Goal: Task Accomplishment & Management: Manage account settings

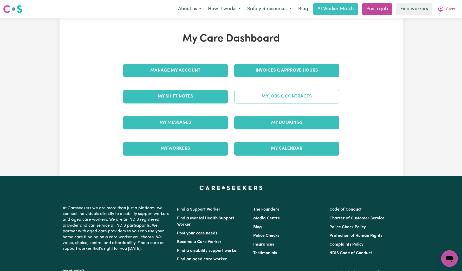
click at [267, 92] on link "My Jobs & Contracts" at bounding box center [286, 97] width 105 height 14
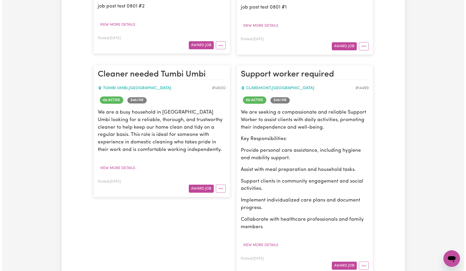
scroll to position [224, 0]
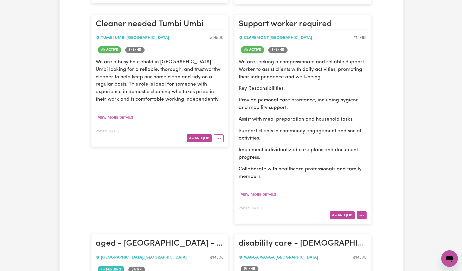
click at [362, 218] on icon "More options" at bounding box center [361, 215] width 5 height 5
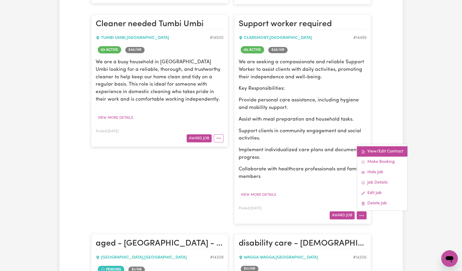
click at [380, 154] on link "View/Edit Contract" at bounding box center [382, 152] width 50 height 10
select select "WEEKDAY_DAYTIME"
select select "ASSISTANCE_SELF_CARE"
select select "ONE"
select select "PUBLIC_HOLIDAY"
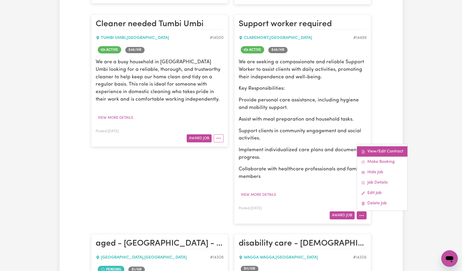
select select "ASSISTANCE_SELF_CARE"
select select "ONE"
select select "OVERNIGHT_ACTIVE"
select select "OVERNIGHT_ACTIVE_STANDARD"
select select "ONE"
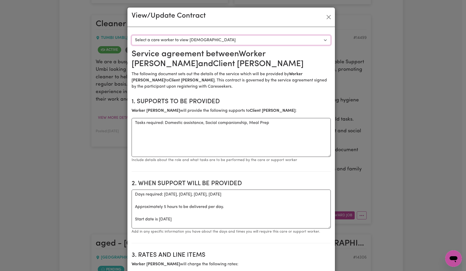
click at [289, 40] on select "Select a care worker to view [DEMOGRAPHIC_DATA] #10314 - Worker [PERSON_NAME] (…" at bounding box center [230, 40] width 199 height 10
select select "9926"
click at [131, 35] on select "Select a care worker to view [DEMOGRAPHIC_DATA] #10314 - Worker [PERSON_NAME] (…" at bounding box center [230, 40] width 199 height 10
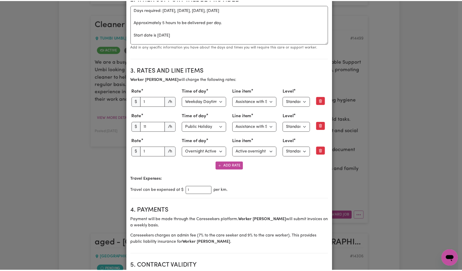
scroll to position [0, 0]
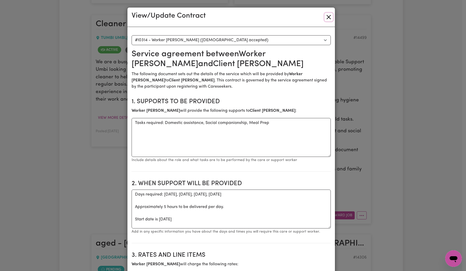
click at [325, 18] on button "Close" at bounding box center [328, 17] width 8 height 8
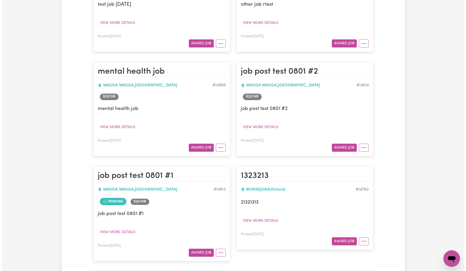
scroll to position [239, 0]
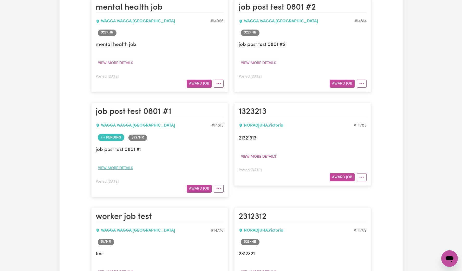
click at [125, 169] on button "View more details" at bounding box center [116, 168] width 40 height 8
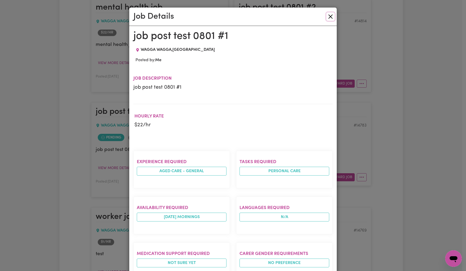
click at [328, 18] on button "Close" at bounding box center [330, 16] width 8 height 8
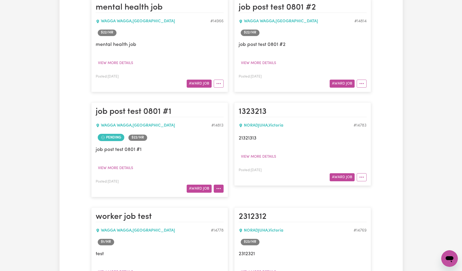
click at [220, 190] on button "More options" at bounding box center [219, 189] width 10 height 8
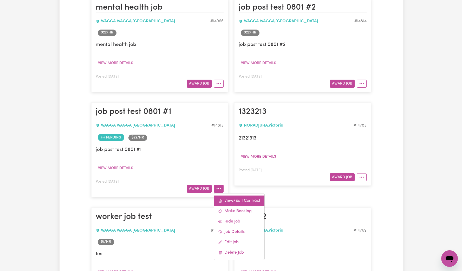
click at [242, 197] on link "View/Edit Contract" at bounding box center [239, 201] width 50 height 10
select select "WEEKDAY_DAYTIME"
select select "ASSISTANCE_SELF_CARE"
select select "ONE"
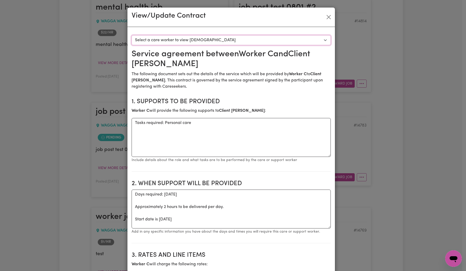
click at [256, 44] on select "Select a care worker to view [DEMOGRAPHIC_DATA] #10540 - Worker C ([DEMOGRAPHIC…" at bounding box center [230, 40] width 199 height 10
select select "10152"
click at [131, 35] on select "Select a care worker to view [DEMOGRAPHIC_DATA] #10540 - Worker C ([DEMOGRAPHIC…" at bounding box center [230, 40] width 199 height 10
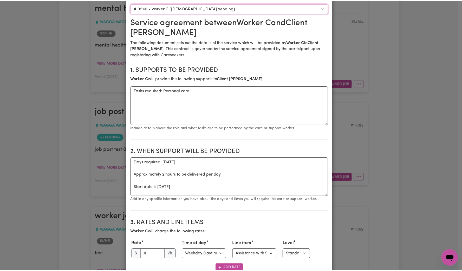
scroll to position [0, 0]
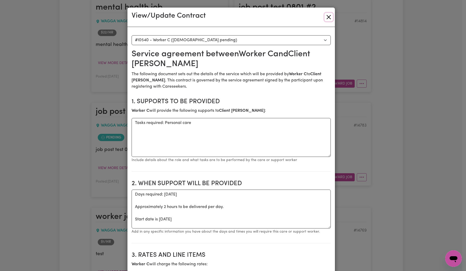
click at [324, 19] on button "Close" at bounding box center [328, 17] width 8 height 8
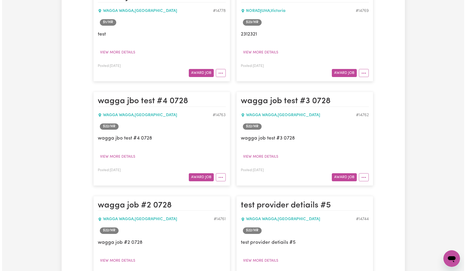
scroll to position [462, 0]
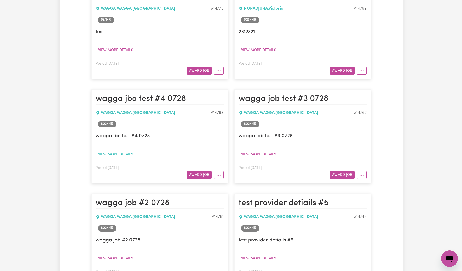
click at [118, 154] on button "View more details" at bounding box center [116, 155] width 40 height 8
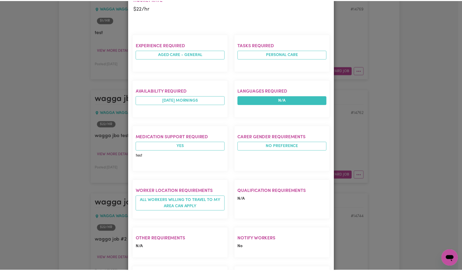
scroll to position [0, 0]
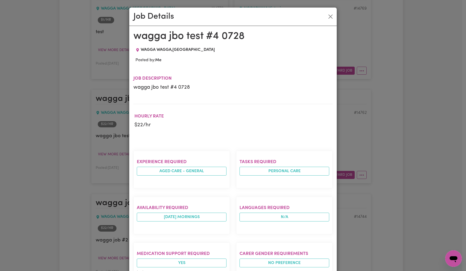
click at [329, 22] on div "Job Details" at bounding box center [232, 17] width 207 height 18
click at [326, 17] on button "Close" at bounding box center [330, 16] width 8 height 8
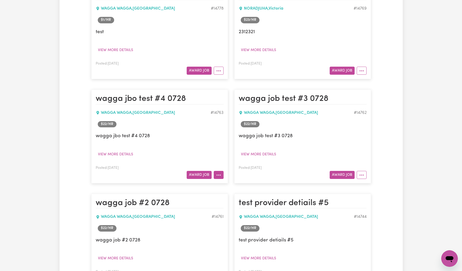
click at [220, 178] on button "More options" at bounding box center [219, 175] width 10 height 8
click at [350, 153] on div "wagga job test #3 0728 View more details" at bounding box center [302, 146] width 128 height 26
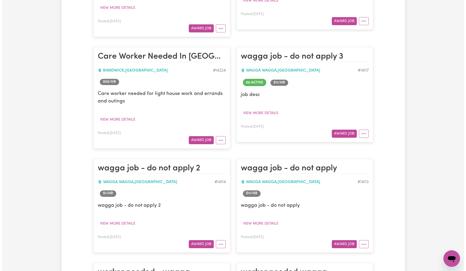
scroll to position [1043, 0]
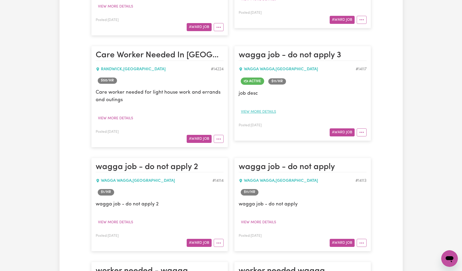
click at [267, 108] on button "View more details" at bounding box center [258, 112] width 40 height 8
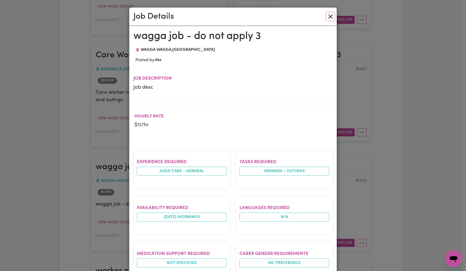
click at [330, 16] on button "Close" at bounding box center [330, 16] width 8 height 8
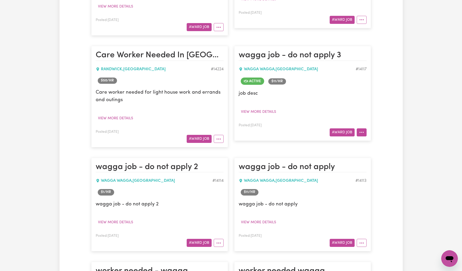
click at [363, 130] on icon "More options" at bounding box center [361, 132] width 5 height 5
click at [368, 140] on link "View/Edit Contract" at bounding box center [382, 145] width 50 height 10
select select "WEEKDAY_DAYTIME"
select select "ASSISTANCE_SELF_CARE"
select select "ONE"
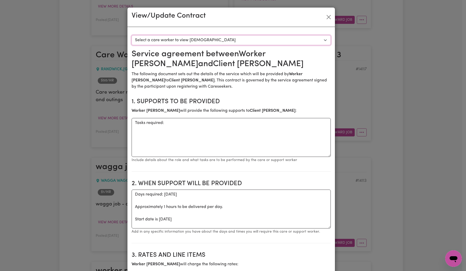
click at [305, 42] on select "Select a care worker to view [DEMOGRAPHIC_DATA] #10074 - Worker [PERSON_NAME] (…" at bounding box center [230, 40] width 199 height 10
select select "9686"
click at [131, 35] on select "Select a care worker to view [DEMOGRAPHIC_DATA] #10074 - Worker [PERSON_NAME] (…" at bounding box center [230, 40] width 199 height 10
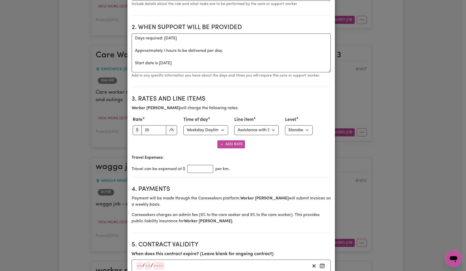
scroll to position [164, 0]
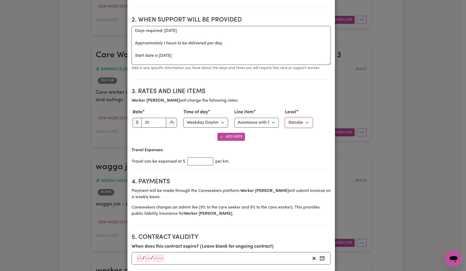
click at [295, 126] on select "Select level Standard Level 1 High Intensity Level 2" at bounding box center [299, 123] width 28 height 10
select select "TWO"
click at [285, 118] on select "Select level Standard Level 1 High Intensity Level 2" at bounding box center [299, 123] width 28 height 10
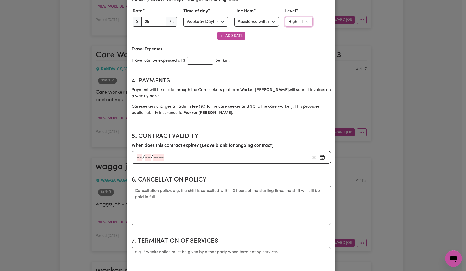
scroll to position [214, 0]
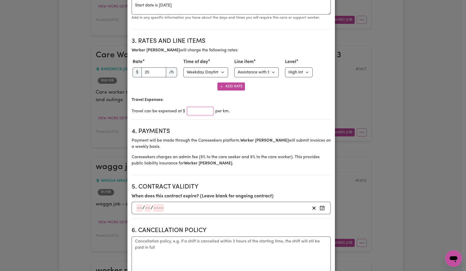
click at [203, 112] on input "number" at bounding box center [200, 111] width 26 height 8
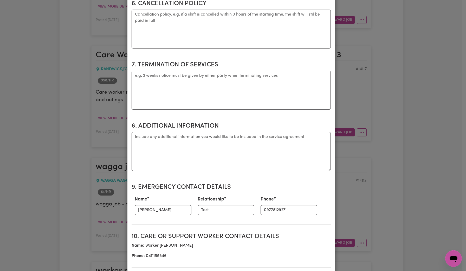
scroll to position [649, 0]
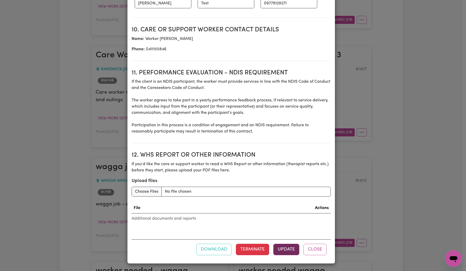
type input "22"
click at [285, 251] on button "Update" at bounding box center [286, 249] width 26 height 11
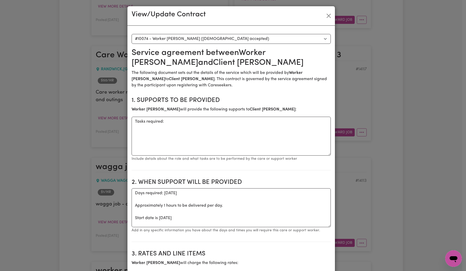
scroll to position [0, 0]
